Goal: Use online tool/utility: Utilize a website feature to perform a specific function

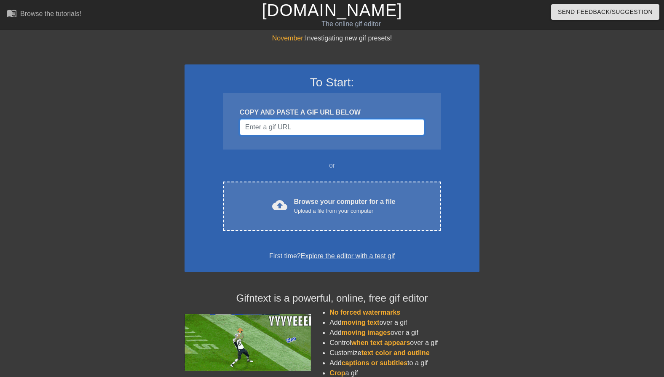
click at [291, 128] on input "Username" at bounding box center [332, 127] width 184 height 16
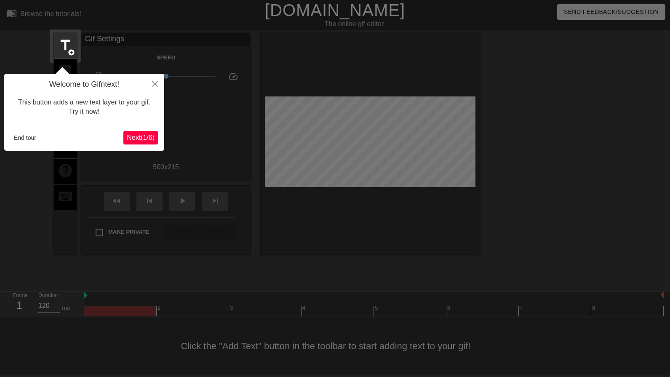
click at [91, 109] on div "This button adds a new text layer to your gif. Try it now!" at bounding box center [84, 107] width 147 height 36
click at [141, 139] on span "Next ( 1 / 6 )" at bounding box center [141, 137] width 28 height 7
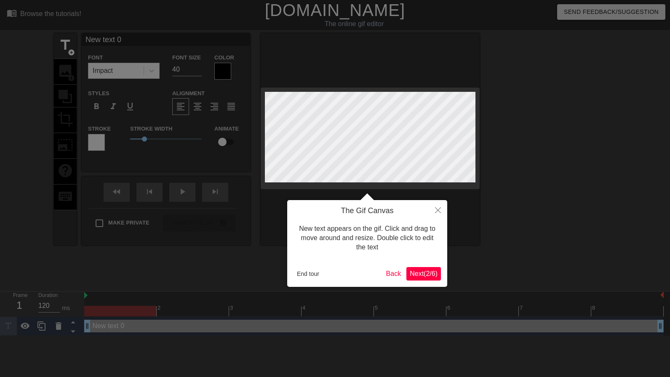
click at [427, 274] on span "Next ( 2 / 6 )" at bounding box center [424, 273] width 28 height 7
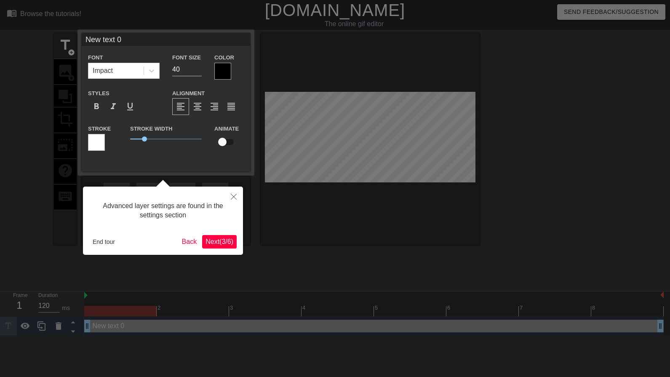
click at [215, 240] on span "Next ( 3 / 6 )" at bounding box center [220, 241] width 28 height 7
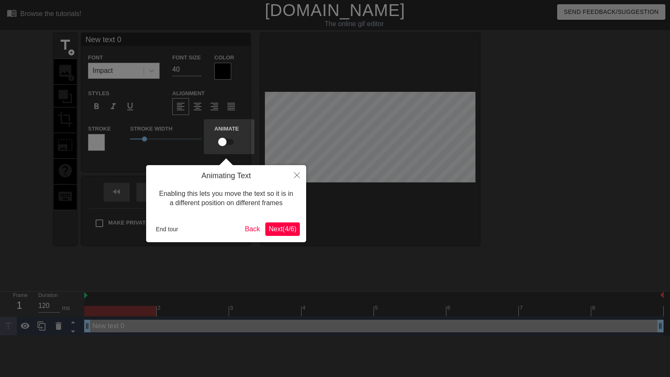
click at [282, 230] on span "Next ( 4 / 6 )" at bounding box center [283, 228] width 28 height 7
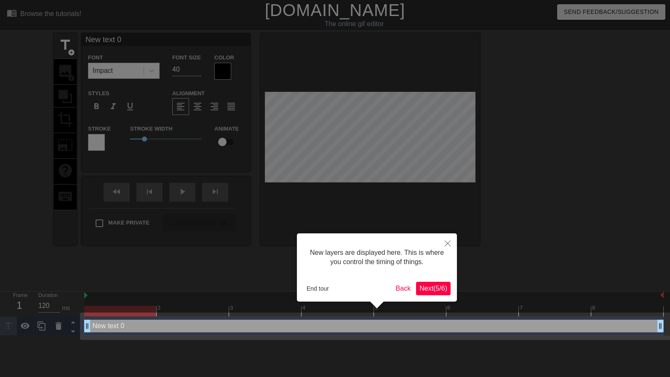
click at [433, 288] on span "Next ( 5 / 6 )" at bounding box center [433, 288] width 28 height 7
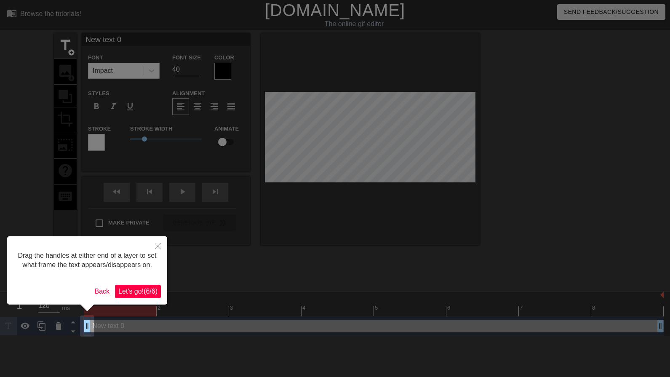
click at [140, 292] on span "Let's go! ( 6 / 6 )" at bounding box center [137, 291] width 39 height 7
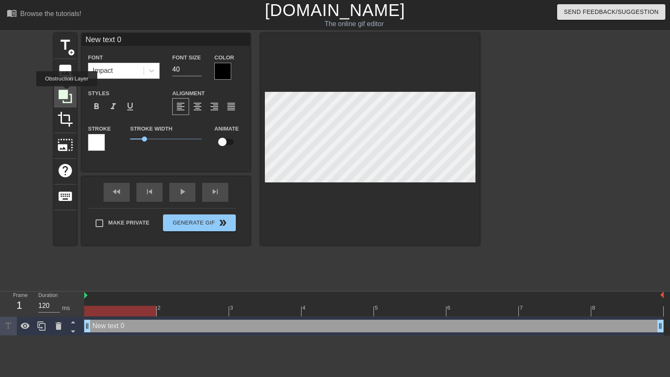
click at [67, 92] on icon at bounding box center [65, 96] width 13 height 13
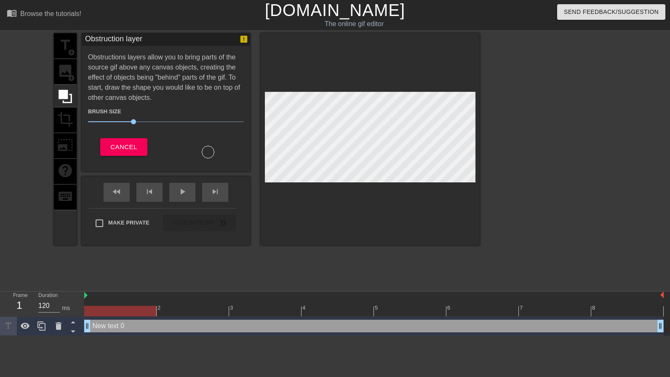
click at [65, 114] on div "title add_circle image add_circle crop photo_size_select_large help keyboard" at bounding box center [65, 139] width 23 height 212
click at [66, 120] on div "title add_circle image add_circle crop photo_size_select_large help keyboard" at bounding box center [65, 139] width 23 height 212
click at [128, 143] on span "Cancel" at bounding box center [123, 147] width 27 height 11
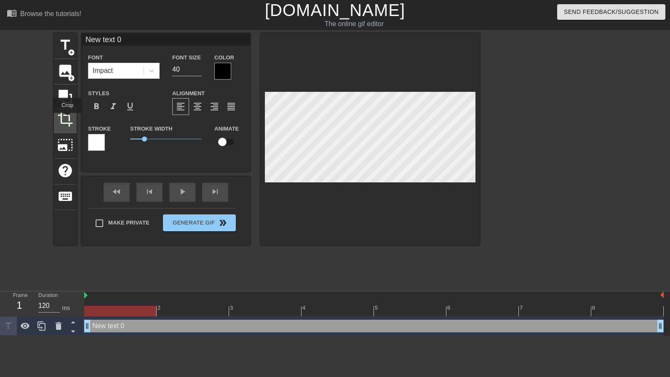
click at [67, 119] on span "crop" at bounding box center [65, 119] width 16 height 16
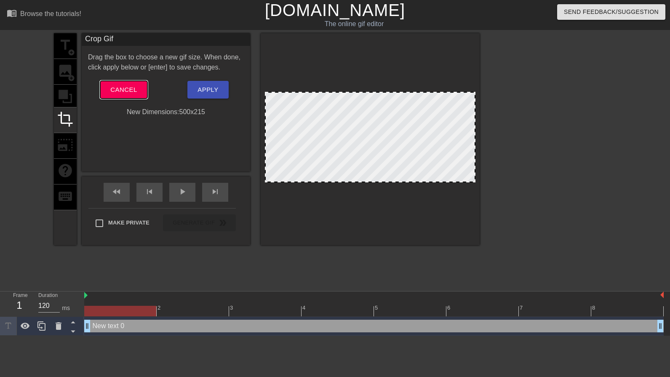
click at [136, 92] on span "Cancel" at bounding box center [123, 89] width 27 height 11
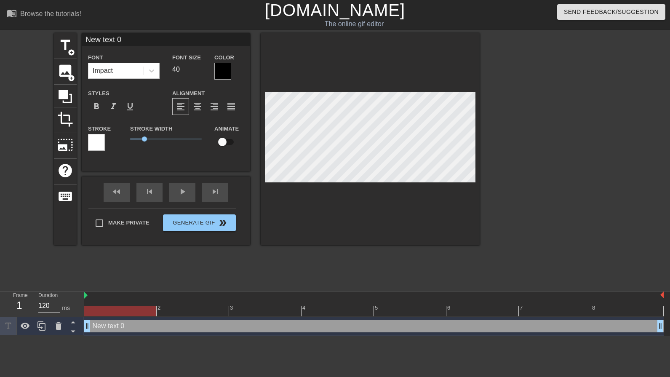
scroll to position [1, 1]
type input "New txt 0"
type textarea "New txt 0"
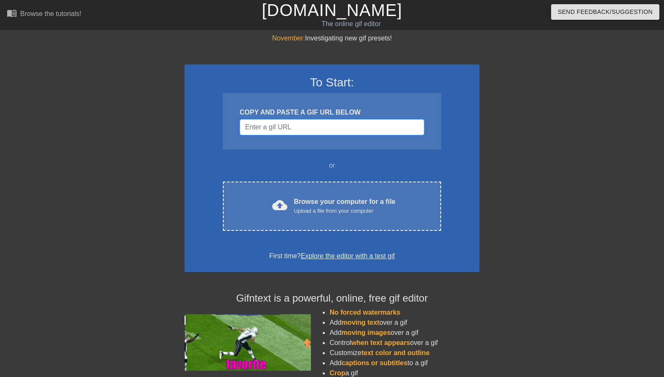
click at [283, 128] on input "Username" at bounding box center [332, 127] width 184 height 16
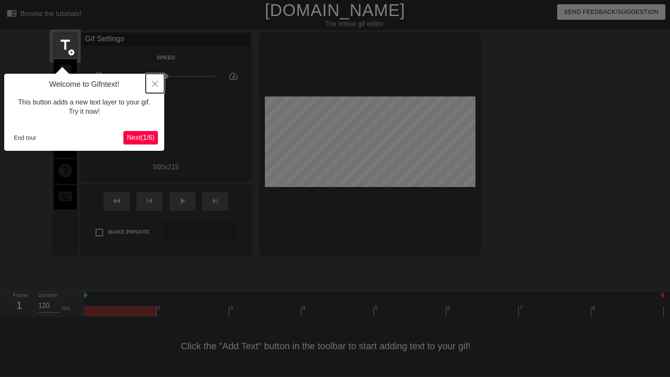
click at [154, 82] on icon "Close" at bounding box center [155, 84] width 6 height 6
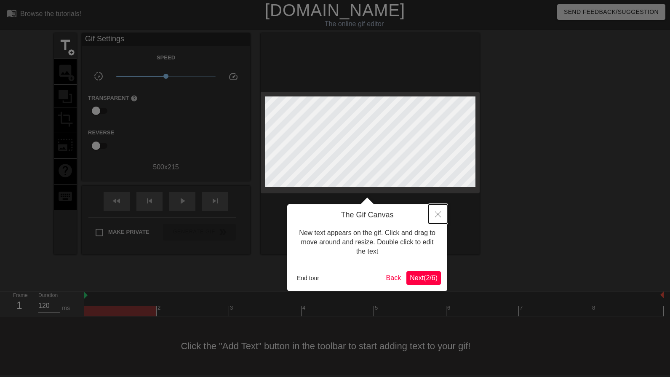
click at [437, 214] on icon "Close" at bounding box center [438, 214] width 6 height 6
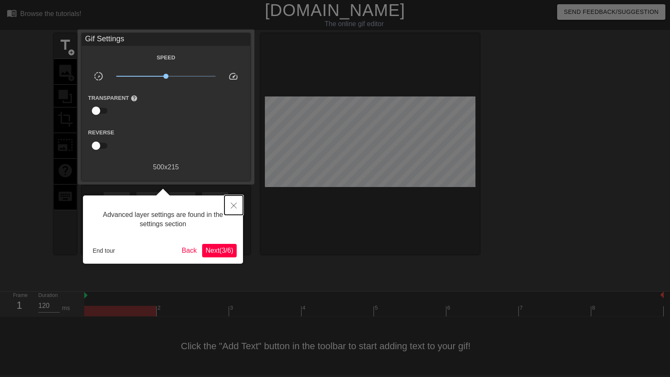
click at [235, 205] on icon "Close" at bounding box center [234, 206] width 6 height 6
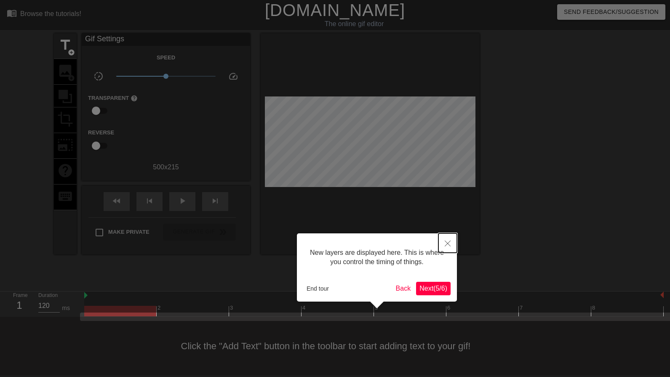
click at [446, 243] on icon "Close" at bounding box center [448, 243] width 6 height 6
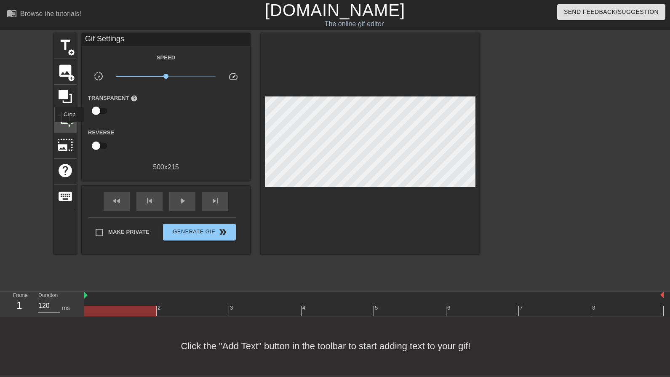
click at [67, 123] on span "crop" at bounding box center [65, 119] width 16 height 16
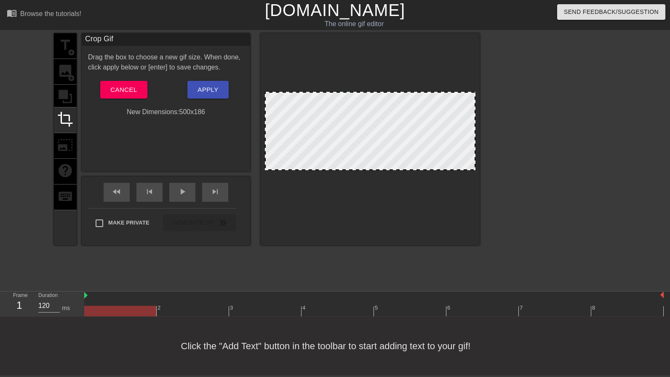
drag, startPoint x: 412, startPoint y: 181, endPoint x: 419, endPoint y: 169, distance: 13.8
click at [205, 86] on span "Apply" at bounding box center [208, 89] width 21 height 11
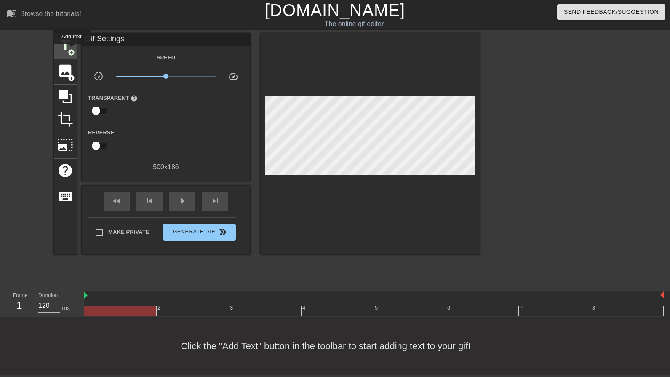
click at [72, 50] on span "add_circle" at bounding box center [71, 52] width 7 height 7
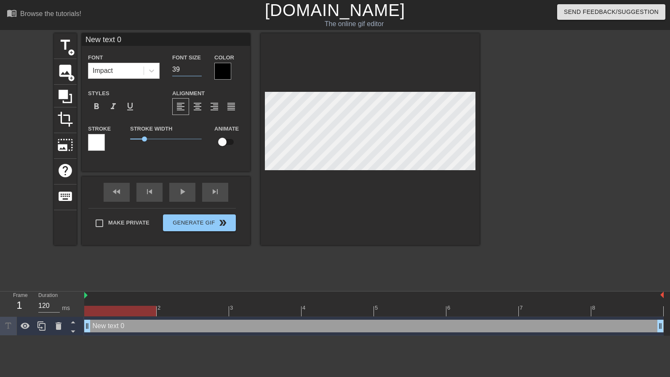
click at [197, 72] on input "39" at bounding box center [186, 69] width 29 height 13
click at [197, 72] on input "38" at bounding box center [186, 69] width 29 height 13
click at [197, 72] on input "37" at bounding box center [186, 69] width 29 height 13
type input "36"
click at [197, 72] on input "36" at bounding box center [186, 69] width 29 height 13
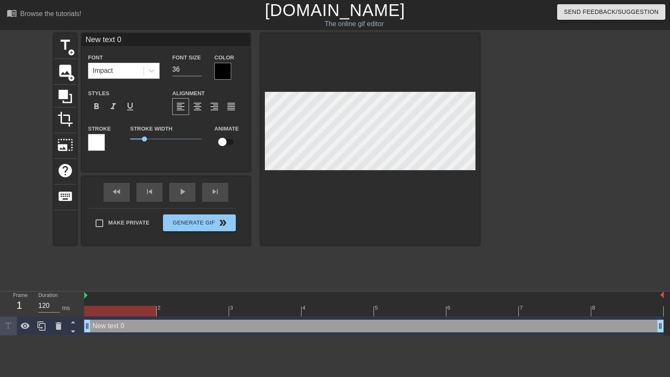
scroll to position [1, 2]
type input "H"
type textarea "H"
type input "HE"
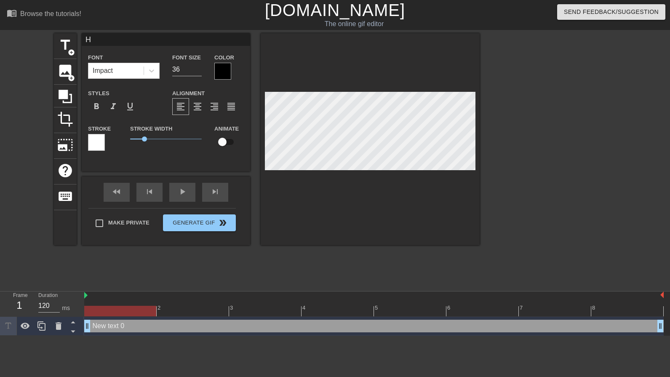
type textarea "HE"
type input "HEY"
type textarea "HEY"
type input "HEY,"
type textarea "HEY,"
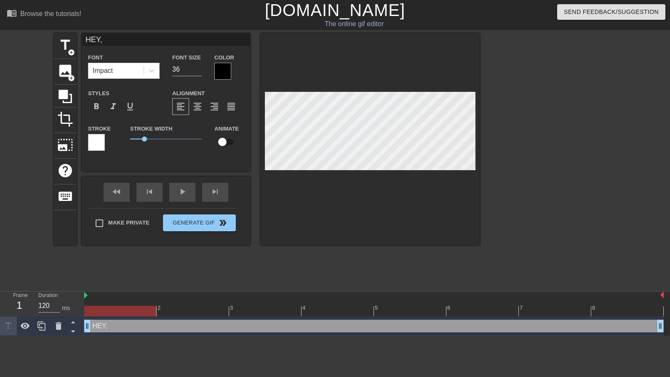
type input "HEY, W"
type textarea "HEY, WH"
type input "HEY, WHE"
type textarea "HEY, WHER"
type input "HEY, WHERE"
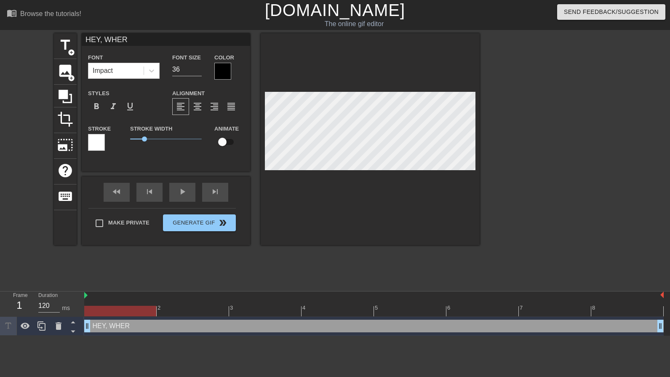
type textarea "HEY, WHERE"
type input "HEY, WHERE"
type textarea "HEY, WHERE"
type input "HEY, WHERE A"
type textarea "HEY, WHERE AL"
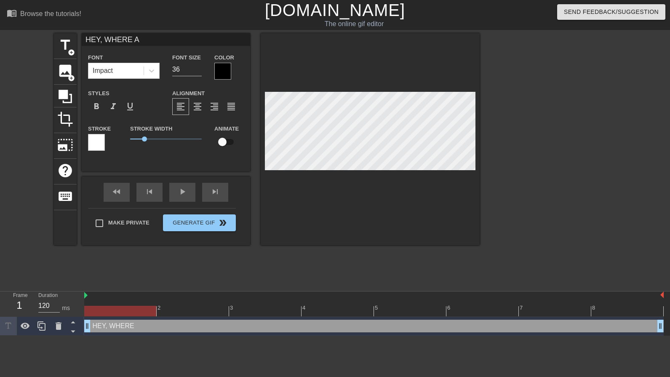
type input "HEY, WHERE AL"
type textarea "HEY, WHERE ALL"
type input "HEY, WHERE ALL"
type textarea "HEY, WHERE ALL"
type input "HEY, WHERE ALL T"
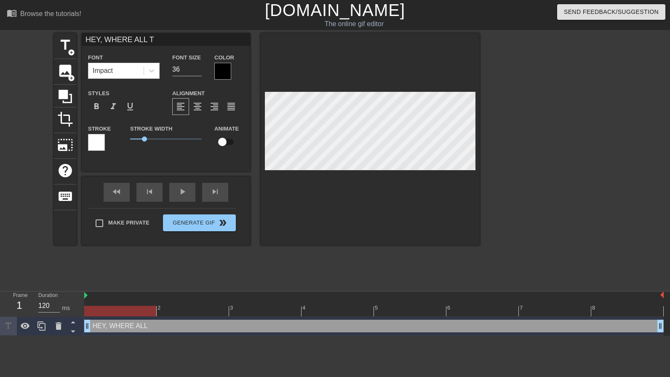
type textarea "HEY, WHERE ALL THE"
type input "HEY, WHERE ALL THE"
type textarea "HEY, WHERE ALL THE"
type input "HEY, WHERE ALL THE R"
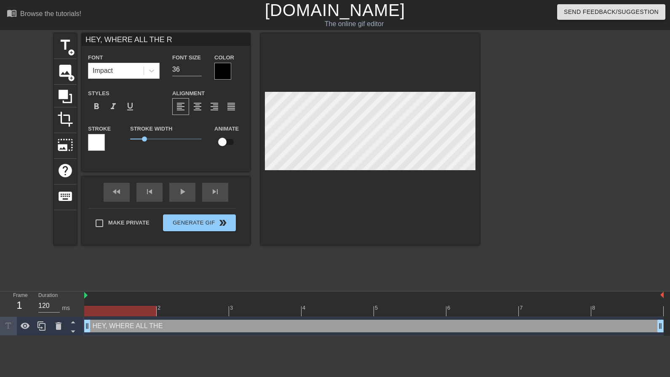
type textarea "HEY, WHERE ALL THE RE"
type input "HEY, WHERE ALL THE REK"
type textarea "HEY, WHERE ALL THE REKE"
type input "HEY, WHERE ALL THE REKEY"
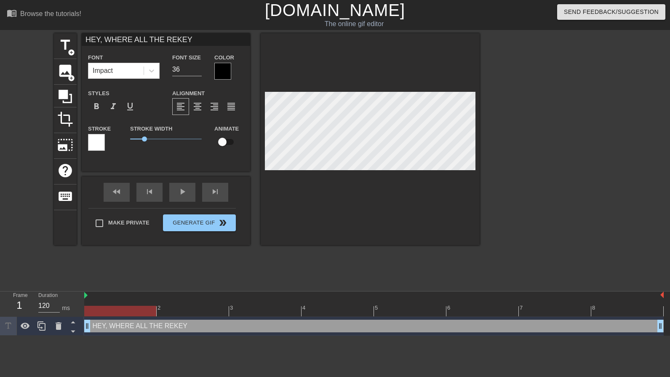
type textarea "HEY, WHERE ALL THE REKE"
type input "HEY, WHERE ALL THE REK"
type textarea "HEY, WHERE ALL THE REK"
type input "HEY, WHERE ALL THE RE"
type textarea "HEY, WHERE ALL THE RE"
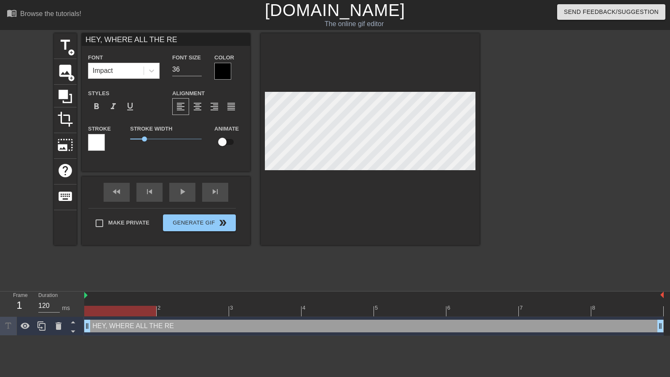
type input "HEY, WHERE ALL THE R"
type textarea "HEY, WHERE ALL THE R"
type input "HEY, WHERE ALL THE"
type textarea "HEY, WHERE ALL THE"
type input "HEY, WHERE ALL THE R"
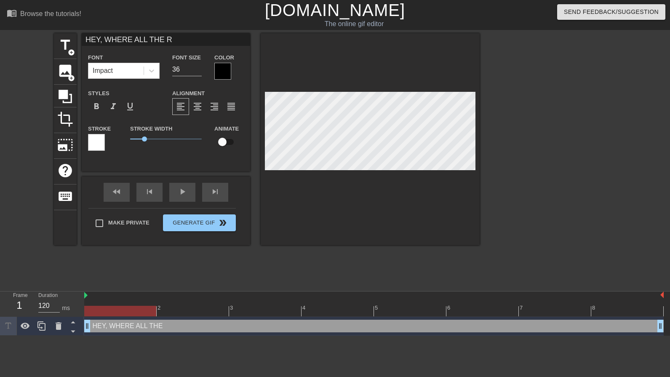
type textarea "HEY, WHERE ALL THE R"
type input "HEY, WHERE ALL THE RE"
type textarea "HEY, WHERE ALL THE REK"
type input "HEY, WHERE ALL THE REKE"
type textarea "HEY, WHERE ALL THE REKEY"
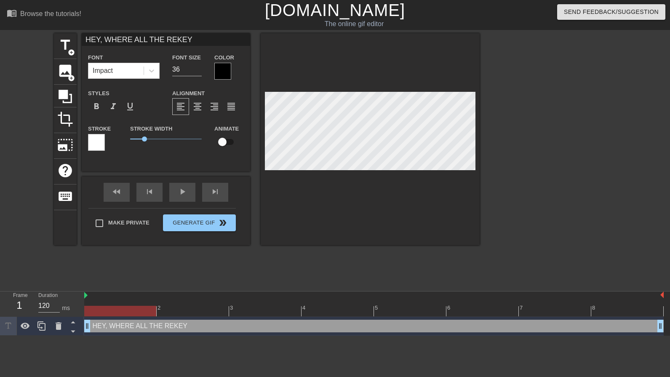
type input "HEY, WHERE ALL THE REKEY"
type textarea "HEY, WHERE ALL THE REKEY"
type input "HEY, WHERE ALL THE REKEY A"
type textarea "HEY, WHERE ALL THE REKEY AP"
type input "HEY, WHERE ALL THE REKEY APP"
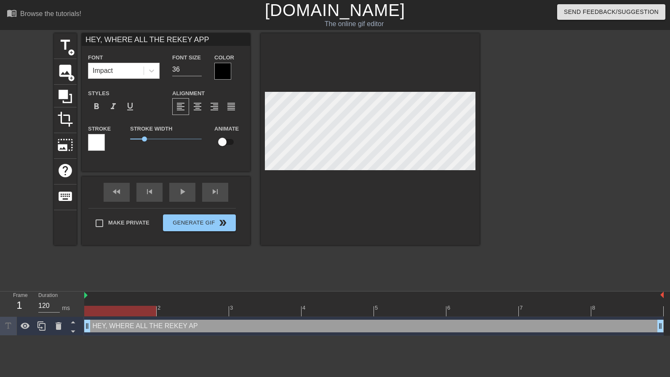
type textarea "HEY, WHERE ALL THE REKEY APPR"
type input "HEY, WHERE ALL THE REKEY APPRO"
type textarea "HEY, WHERE ALL THE REKEY APPRO"
type input "HEY, WHERE ALL THE REKEY APPROV"
type textarea "HEY, WHERE ALL THE REKEY APPROV"
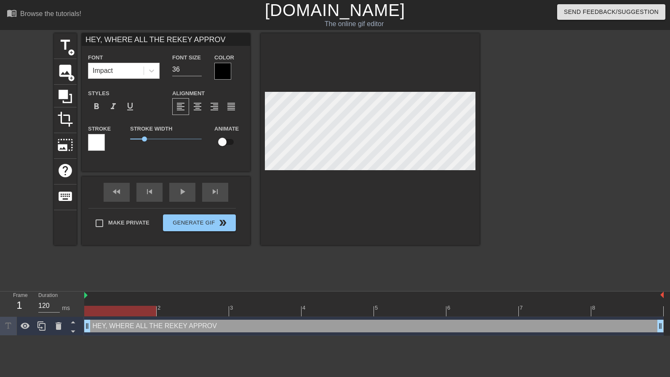
type input "HEY, WHERE ALL THE REKEY APPROVA"
type textarea "HEY, WHERE ALL THE REKEY APPROVA"
type input "HEY, WHERE ALL THE REKEY APPROVAL"
type textarea "HEY, WHERE ALL THE REKEY APPROVAL"
type input "HEY, WHERE ALL THE REKEY APPROVALS"
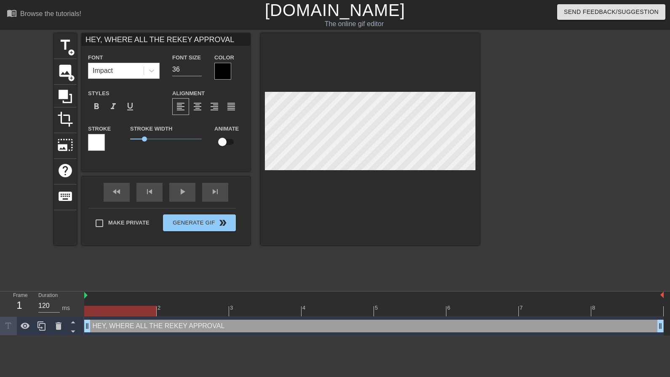
type textarea "HEY, WHERE ALL THE REKEY APPROVALS"
type input "HEY, WHERE ALL THE REKEY APPROVALS"
type textarea "HEY, WHERE ALL THE REKEY APPROVALS"
type input "HEY, WHERE ALL THE REKEY APPROVALS A"
type textarea "HEY, WHERE ALL THE REKEY APPROVALS A"
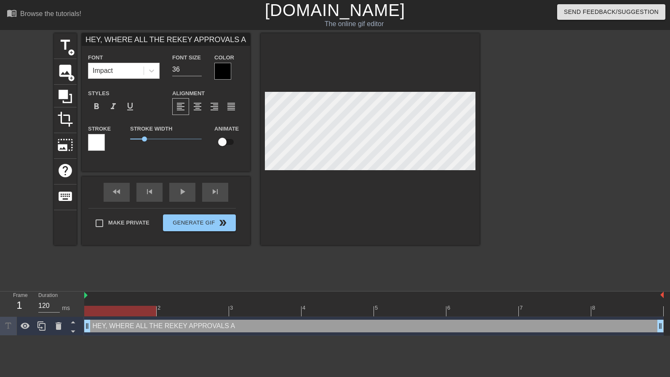
type input "HEY, WHERE ALL THE REKEY APPROVALS AT"
type textarea "HEY, WHERE ALL THE REKEY APPROVALS AT"
type input "HEY, WHERE ALL THE REKEY APPROVALS AT?"
type textarea "HEY, WHERE ALL THE REKEY APPROVALS AT?"
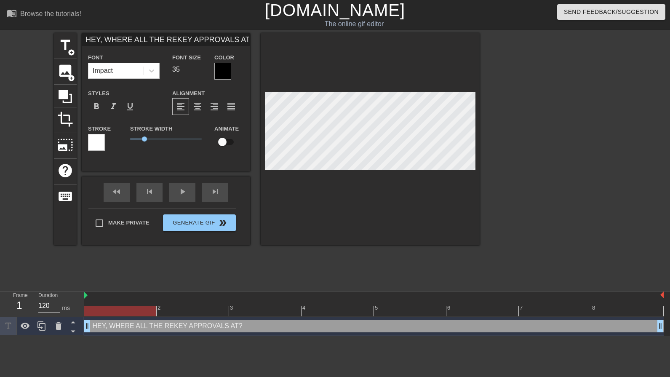
click at [198, 70] on input "35" at bounding box center [186, 69] width 29 height 13
click at [198, 70] on input "34" at bounding box center [186, 69] width 29 height 13
click at [198, 70] on input "33" at bounding box center [186, 69] width 29 height 13
click at [198, 70] on input "32" at bounding box center [186, 69] width 29 height 13
click at [198, 70] on input "31" at bounding box center [186, 69] width 29 height 13
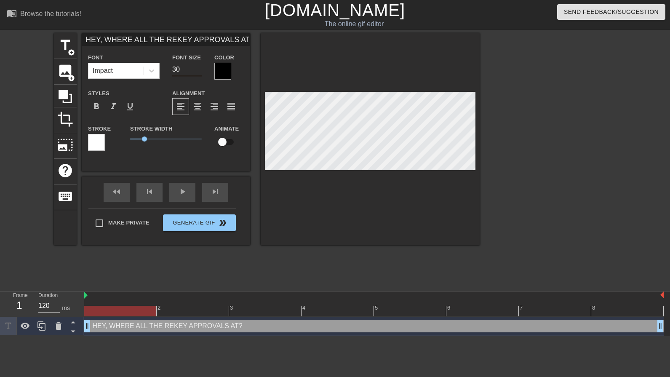
click at [198, 70] on input "30" at bounding box center [186, 69] width 29 height 13
click at [198, 70] on input "29" at bounding box center [186, 69] width 29 height 13
click at [198, 70] on input "28" at bounding box center [186, 69] width 29 height 13
click at [198, 70] on input "27" at bounding box center [186, 69] width 29 height 13
click at [198, 70] on input "26" at bounding box center [186, 69] width 29 height 13
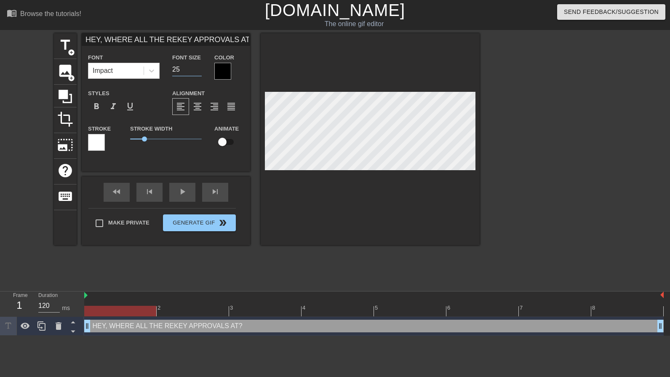
type input "25"
click at [198, 69] on input "25" at bounding box center [186, 69] width 29 height 13
click at [216, 109] on span "format_align_right" at bounding box center [214, 106] width 10 height 10
click at [152, 71] on icon at bounding box center [151, 70] width 5 height 3
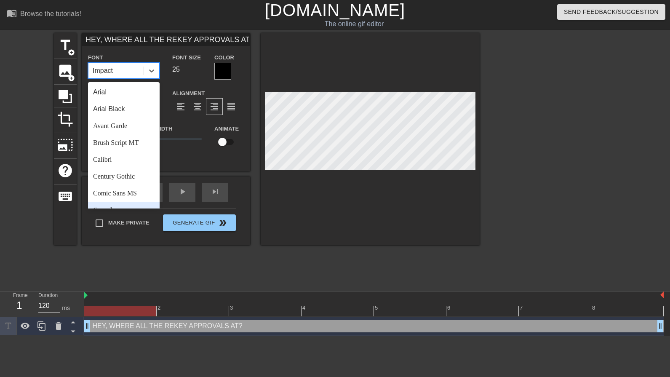
scroll to position [126, 0]
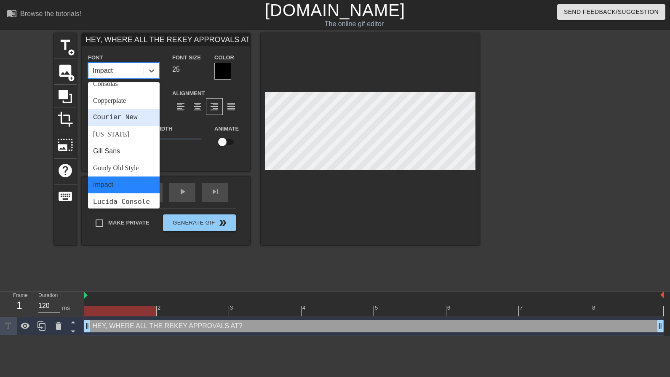
click at [136, 122] on div "Courier New" at bounding box center [124, 117] width 72 height 17
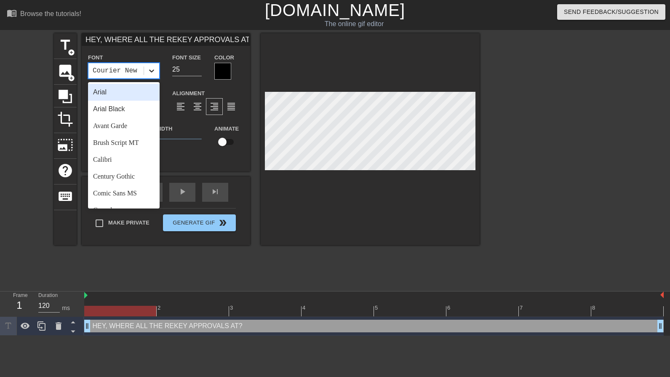
click at [152, 73] on icon at bounding box center [151, 71] width 8 height 8
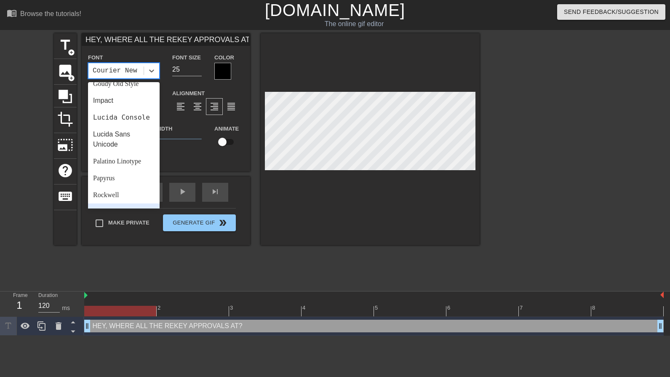
scroll to position [302, 0]
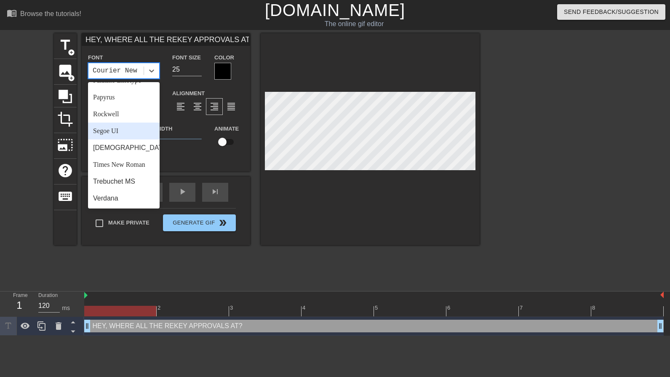
click at [122, 130] on div "Segoe UI" at bounding box center [124, 131] width 72 height 17
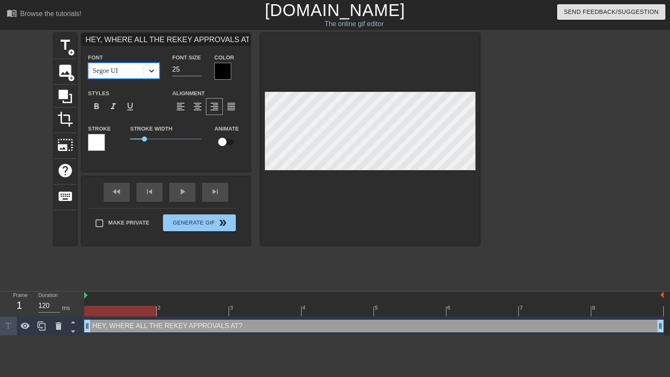
click at [155, 68] on icon at bounding box center [151, 71] width 8 height 8
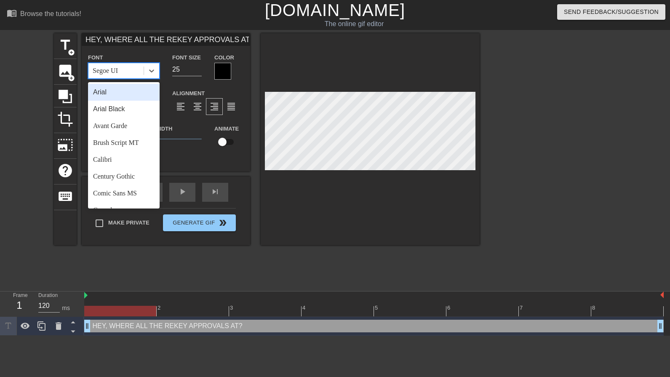
click at [121, 94] on div "Arial" at bounding box center [124, 92] width 72 height 17
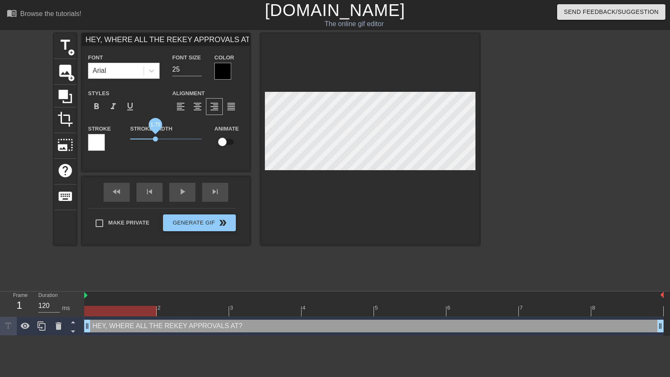
drag, startPoint x: 143, startPoint y: 138, endPoint x: 155, endPoint y: 138, distance: 12.6
click at [155, 138] on span "1.75" at bounding box center [155, 138] width 5 height 5
click at [220, 141] on input "checkbox" at bounding box center [222, 142] width 48 height 16
checkbox input "true"
click at [197, 69] on input "24" at bounding box center [186, 69] width 29 height 13
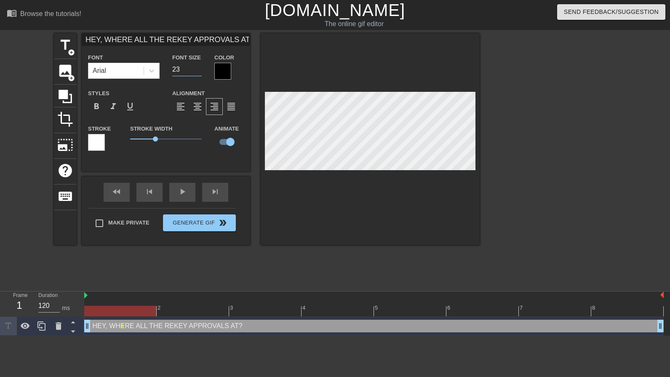
click at [198, 72] on input "23" at bounding box center [186, 69] width 29 height 13
click at [198, 72] on input "22" at bounding box center [186, 69] width 29 height 13
click at [198, 72] on input "21" at bounding box center [186, 69] width 29 height 13
type input "20"
click at [199, 71] on input "20" at bounding box center [186, 69] width 29 height 13
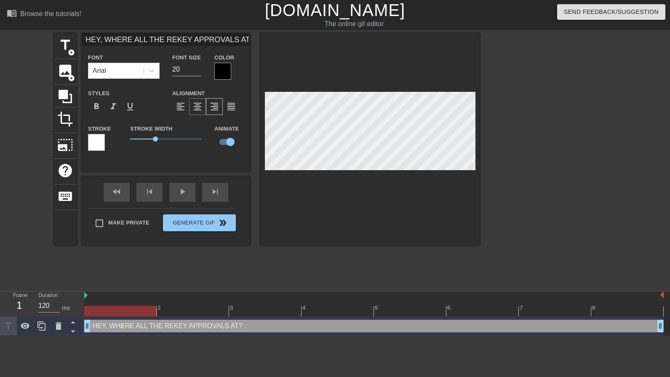
click at [203, 108] on div "format_align_center" at bounding box center [197, 106] width 17 height 17
drag, startPoint x: 154, startPoint y: 138, endPoint x: 141, endPoint y: 136, distance: 13.2
click at [141, 136] on span "0.75" at bounding box center [166, 139] width 72 height 10
click at [224, 67] on div at bounding box center [222, 71] width 17 height 17
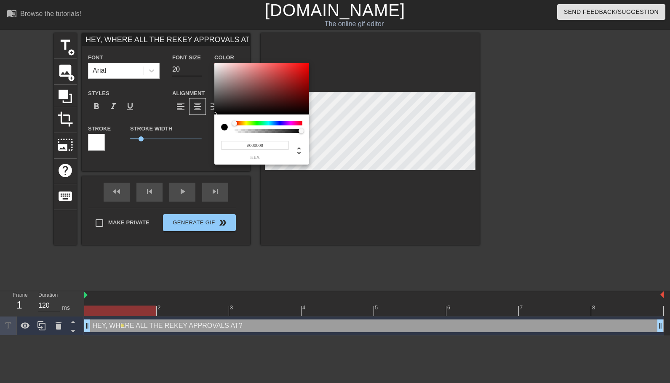
drag, startPoint x: 234, startPoint y: 124, endPoint x: 229, endPoint y: 124, distance: 5.5
click at [229, 124] on div at bounding box center [261, 127] width 81 height 12
type input "#FFFFFF"
drag, startPoint x: 216, startPoint y: 113, endPoint x: 214, endPoint y: 58, distance: 54.8
click at [214, 58] on div "#FFFFFF hex" at bounding box center [335, 191] width 670 height 383
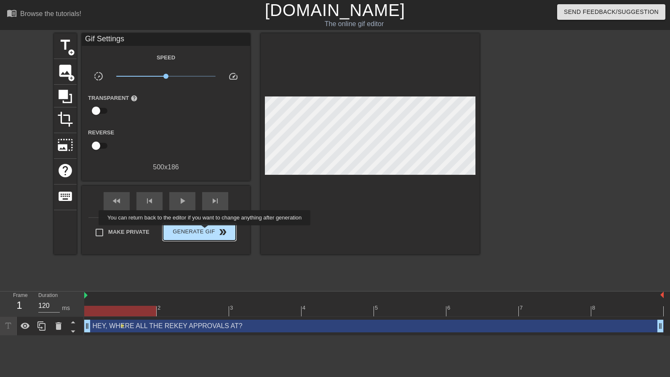
click at [206, 231] on span "Generate Gif double_arrow" at bounding box center [199, 232] width 66 height 10
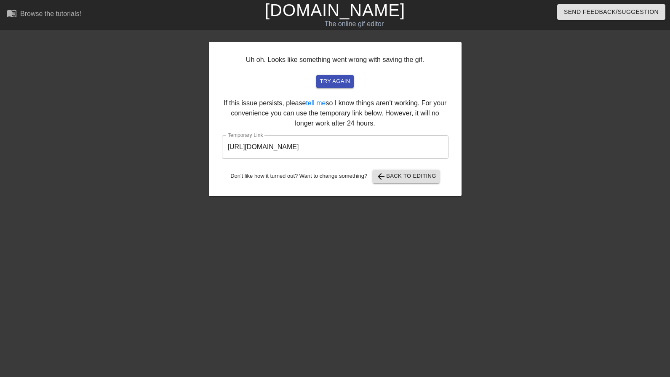
click at [317, 143] on input "https://www.gifntext.com/temp_generations/JibyhfOo.gif" at bounding box center [335, 147] width 227 height 24
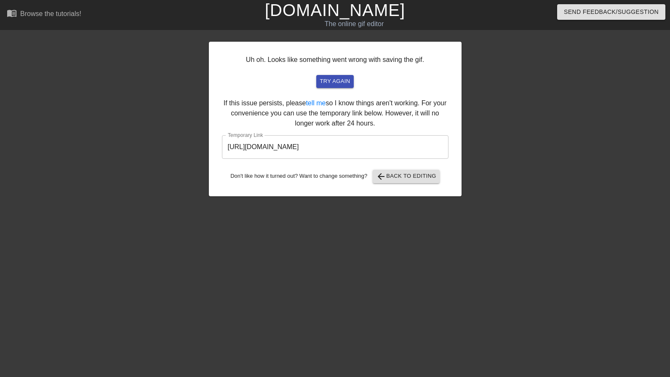
click at [503, 277] on div at bounding box center [535, 159] width 126 height 253
